Goal: Task Accomplishment & Management: Complete application form

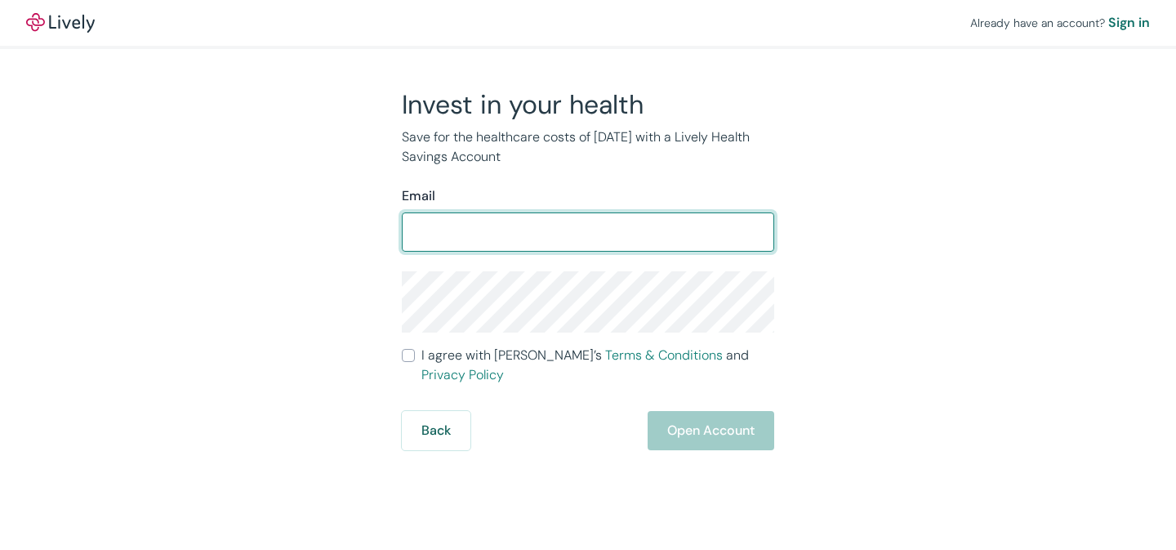
click at [699, 57] on div "Already have an account? Sign in Invest in your health Save for the healthcare …" at bounding box center [588, 225] width 1176 height 450
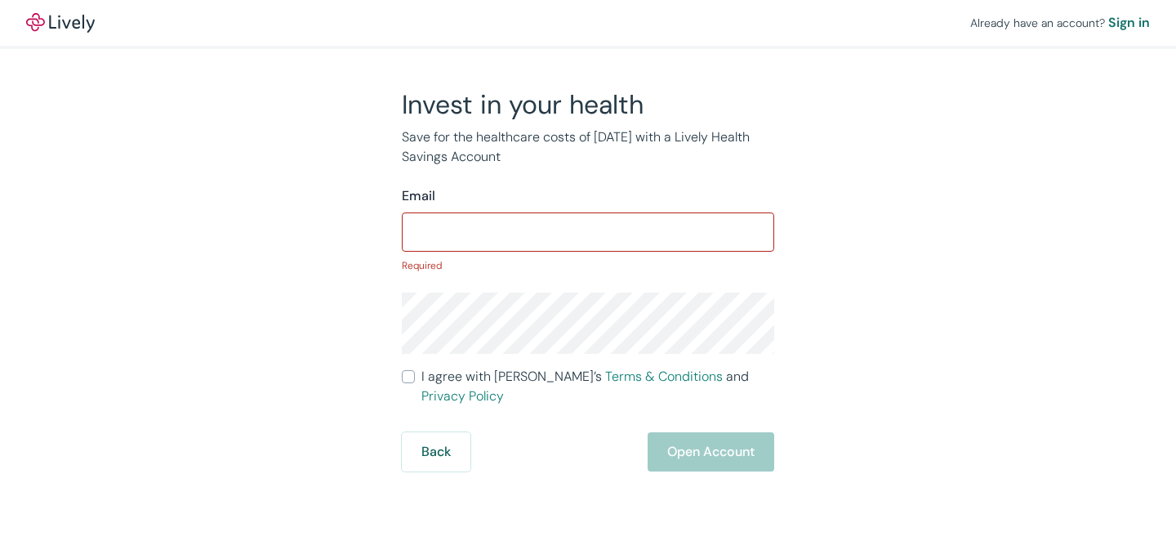
click at [584, 221] on input "Email" at bounding box center [588, 232] width 373 height 33
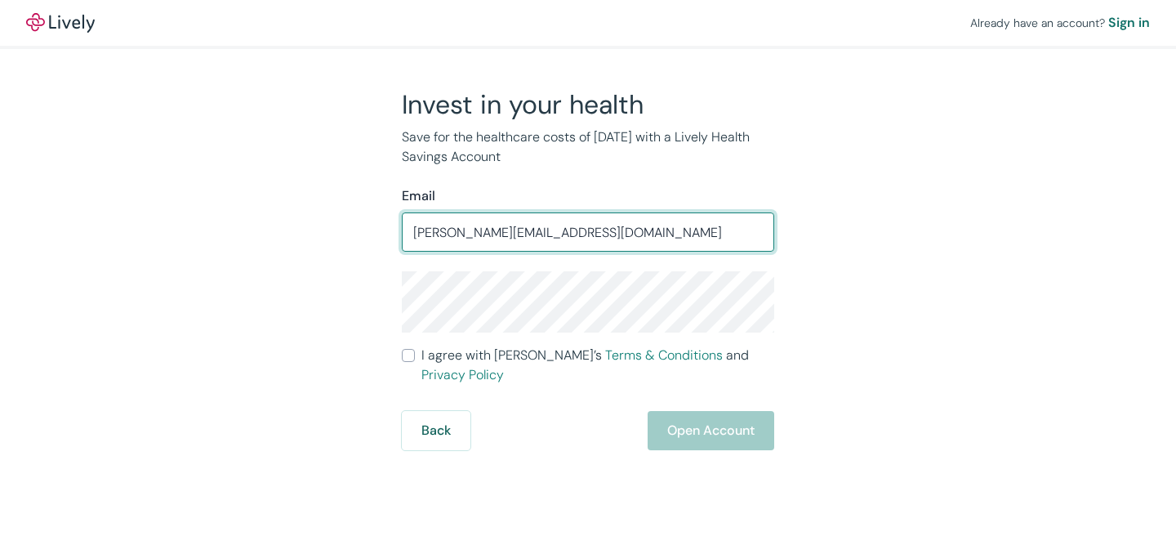
type input "[PERSON_NAME][EMAIL_ADDRESS][DOMAIN_NAME]"
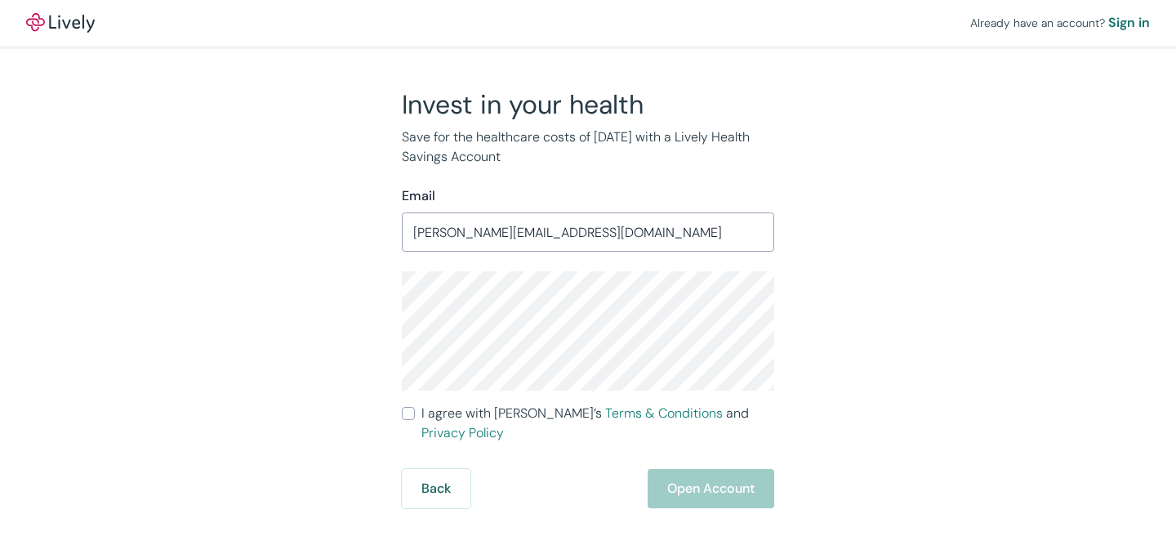
click at [409, 410] on input "I agree with Lively’s Terms & Conditions and Privacy Policy" at bounding box center [408, 413] width 13 height 13
checkbox input "true"
click at [701, 469] on button "Open Account" at bounding box center [711, 488] width 127 height 39
